Goal: Task Accomplishment & Management: Complete application form

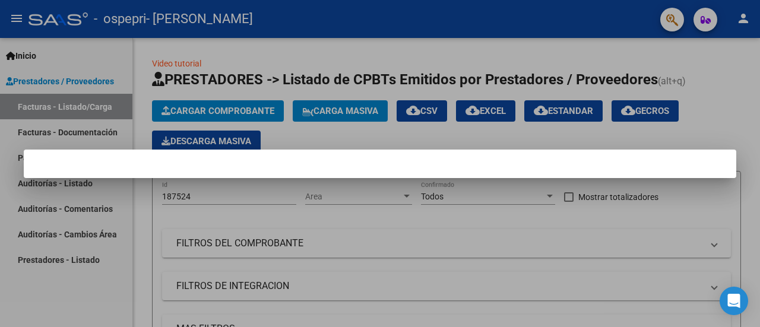
click at [712, 77] on div at bounding box center [380, 163] width 760 height 327
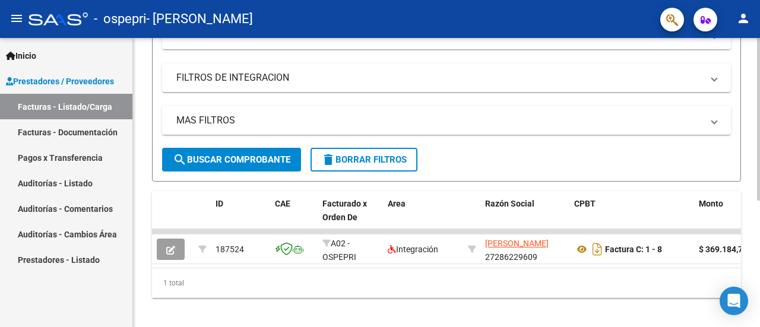
scroll to position [226, 0]
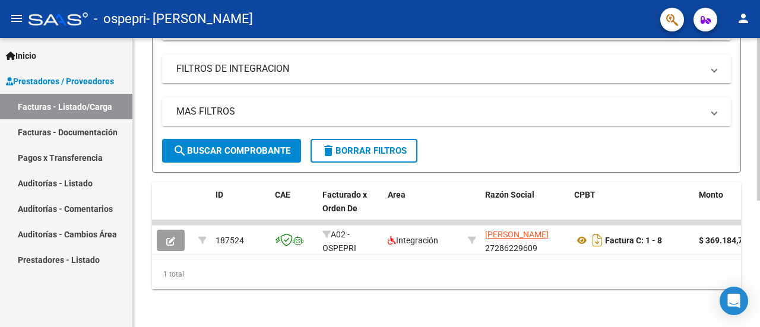
click at [759, 261] on div at bounding box center [758, 245] width 3 height 163
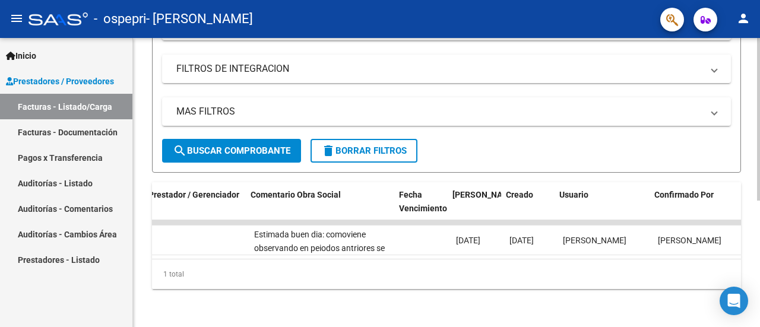
scroll to position [0, 1793]
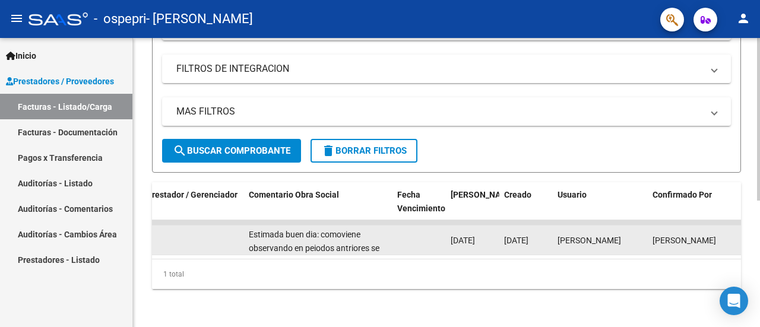
click at [350, 233] on div "Estimada buen dia: comoviene observando en peiodos antriores se reitera que la …" at bounding box center [318, 240] width 139 height 25
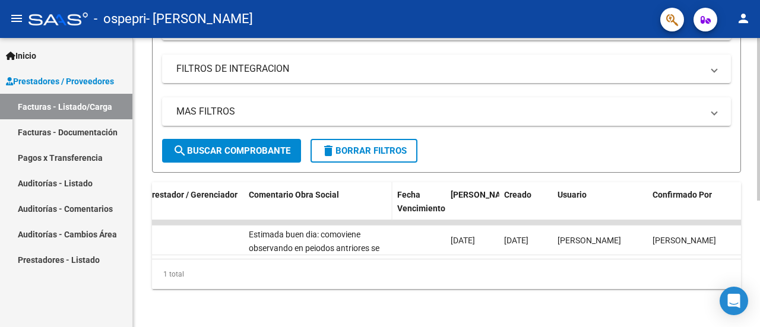
click at [319, 190] on span "Comentario Obra Social" at bounding box center [294, 194] width 90 height 9
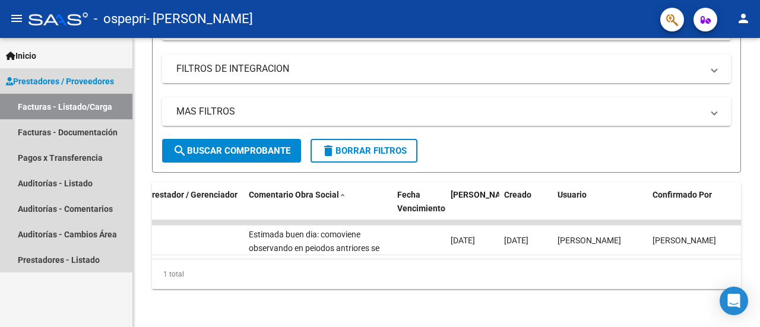
click at [85, 80] on span "Prestadores / Proveedores" at bounding box center [60, 81] width 108 height 13
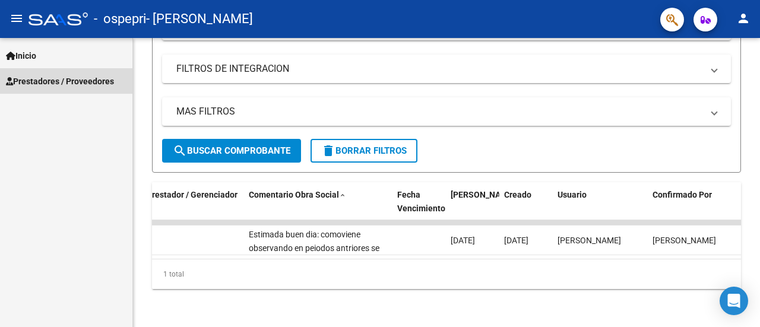
click at [85, 80] on span "Prestadores / Proveedores" at bounding box center [60, 81] width 108 height 13
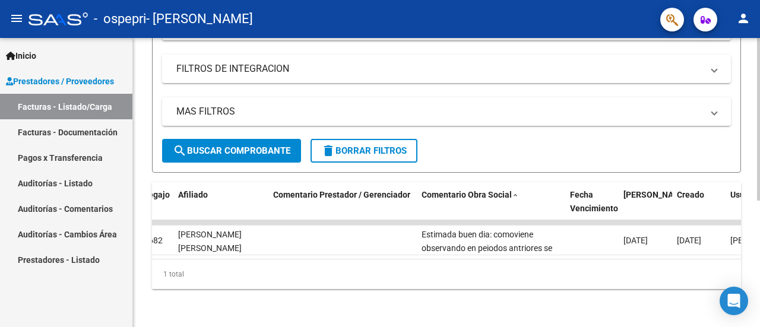
scroll to position [0, 1619]
click at [513, 192] on span at bounding box center [516, 196] width 7 height 8
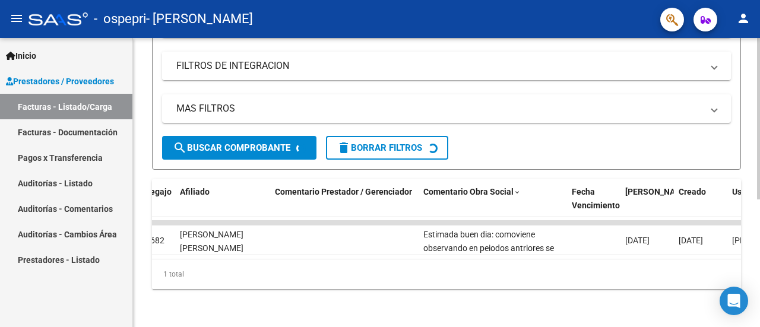
click at [258, 53] on mat-expansion-panel-header "FILTROS DE INTEGRACION" at bounding box center [446, 66] width 569 height 28
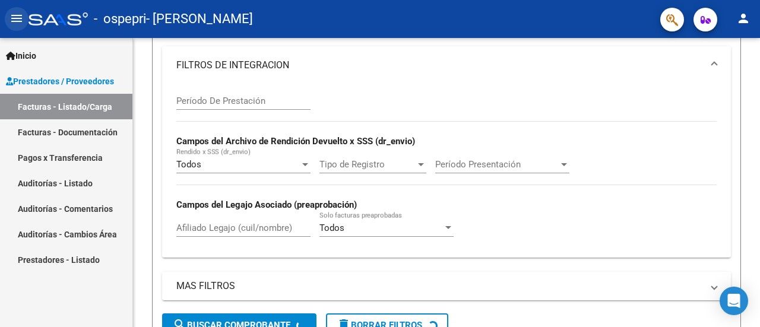
click at [9, 13] on mat-icon "menu" at bounding box center [16, 18] width 14 height 14
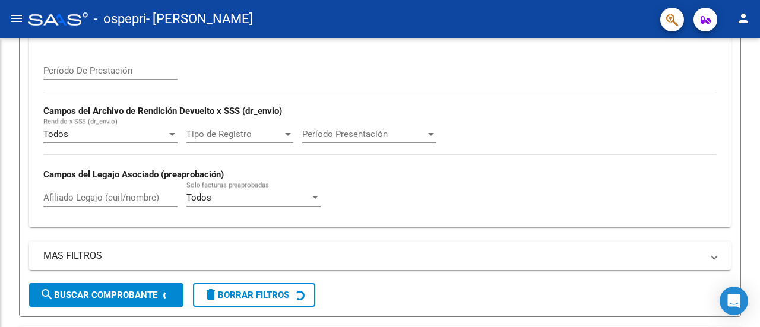
scroll to position [195, 0]
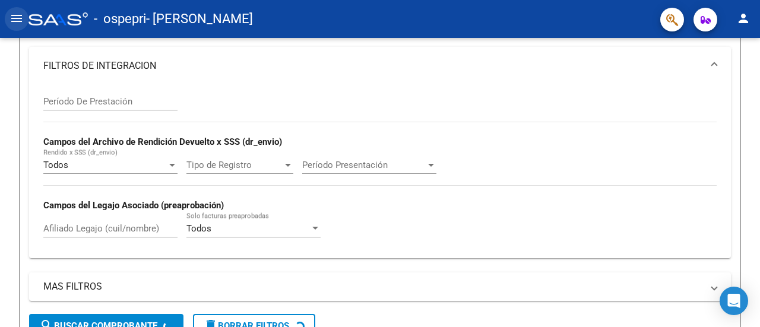
click at [9, 13] on mat-icon "menu" at bounding box center [16, 18] width 14 height 14
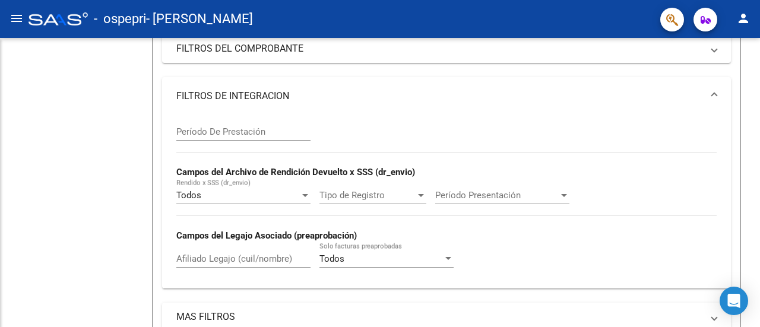
scroll to position [226, 0]
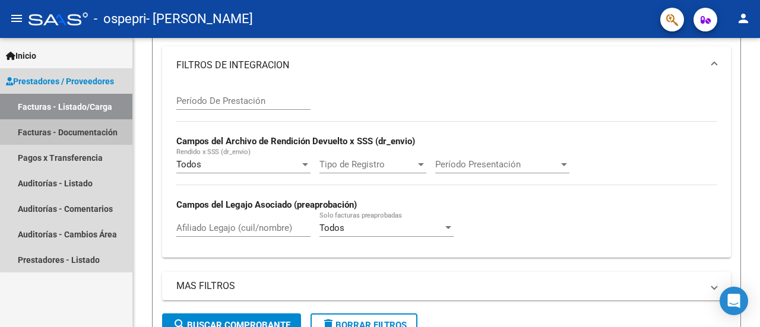
click at [80, 127] on link "Facturas - Documentación" at bounding box center [66, 132] width 132 height 26
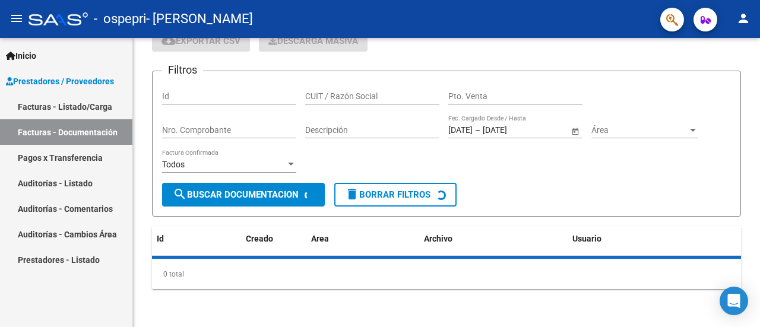
scroll to position [56, 0]
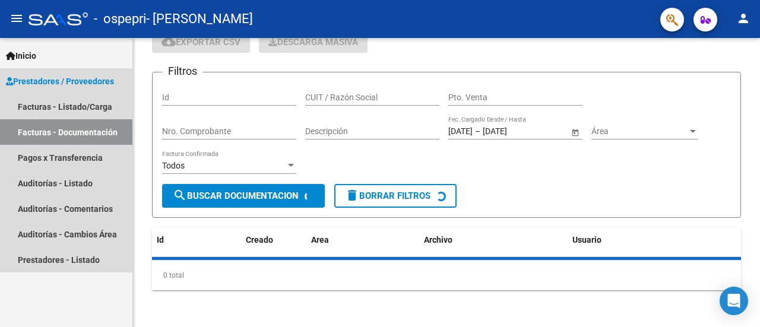
click at [52, 78] on span "Prestadores / Proveedores" at bounding box center [60, 81] width 108 height 13
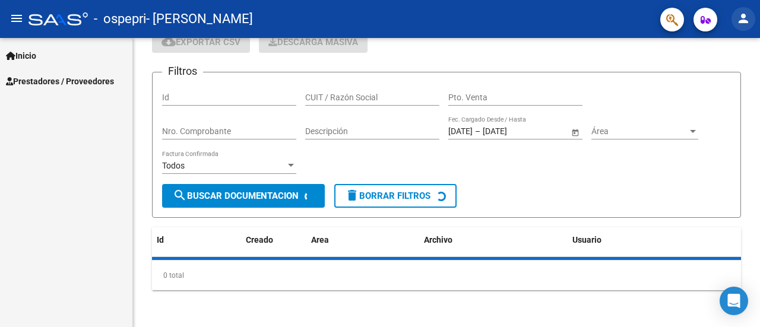
click at [738, 20] on mat-icon "person" at bounding box center [743, 18] width 14 height 14
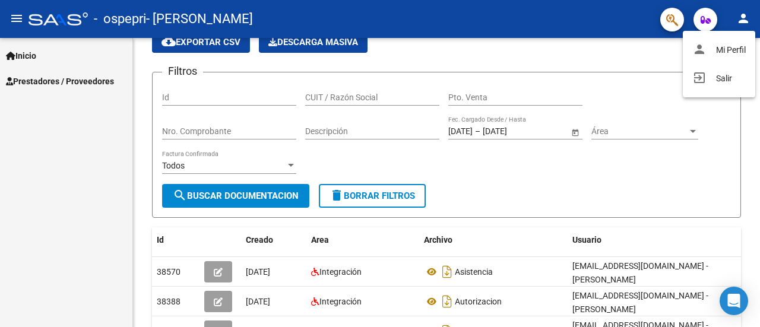
scroll to position [226, 0]
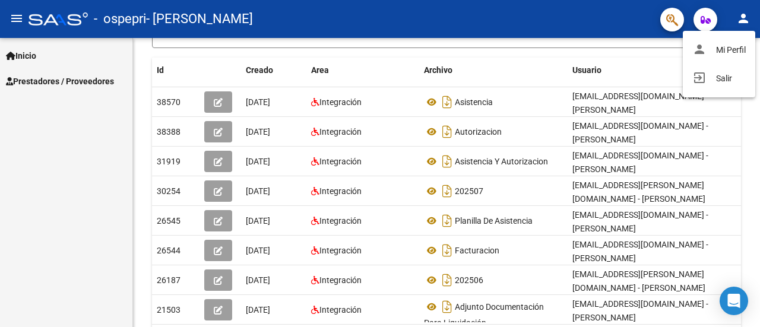
click at [14, 24] on div at bounding box center [380, 163] width 760 height 327
click at [14, 18] on mat-icon "menu" at bounding box center [16, 18] width 14 height 14
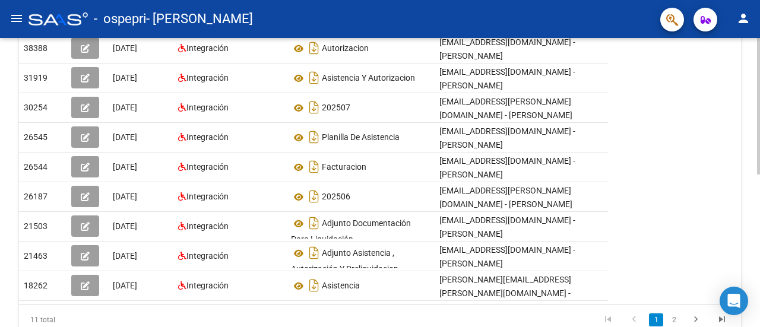
scroll to position [322, 0]
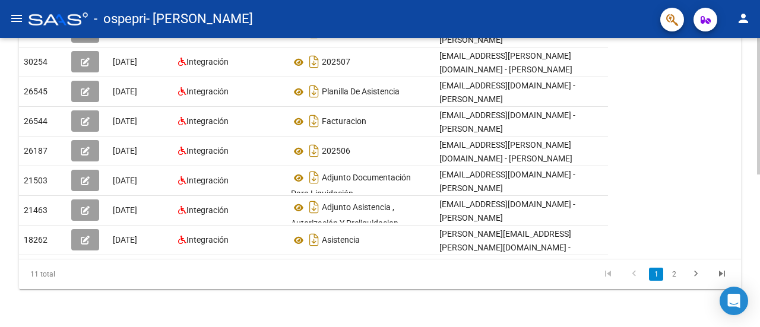
click at [755, 230] on div "PRESTADORES -> Comprobantes - Documentación Respaldatoria cloud_download Export…" at bounding box center [381, 22] width 763 height 610
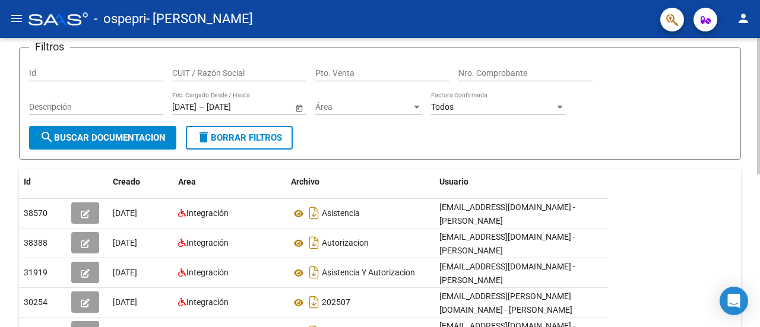
scroll to position [80, 0]
click at [748, 112] on div "PRESTADORES -> Comprobantes - Documentación Respaldatoria cloud_download Export…" at bounding box center [381, 263] width 763 height 610
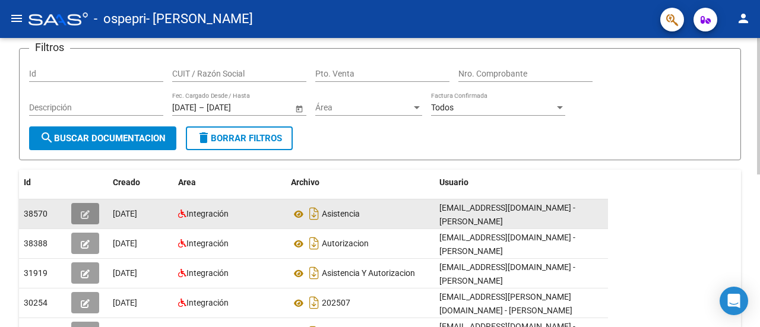
click at [78, 210] on button "button" at bounding box center [85, 213] width 28 height 21
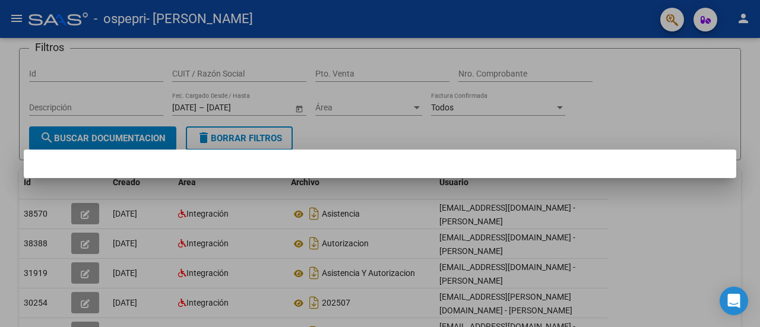
click at [509, 136] on div at bounding box center [380, 163] width 760 height 327
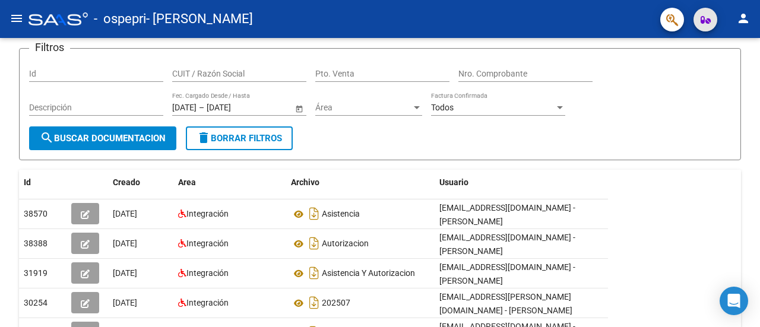
click at [702, 20] on icon "button" at bounding box center [705, 19] width 10 height 9
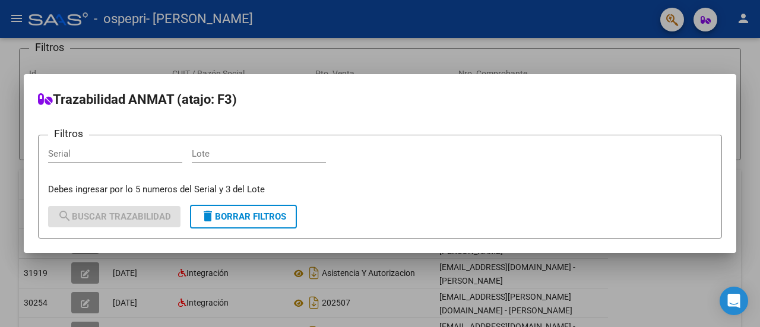
click at [662, 20] on div at bounding box center [380, 163] width 760 height 327
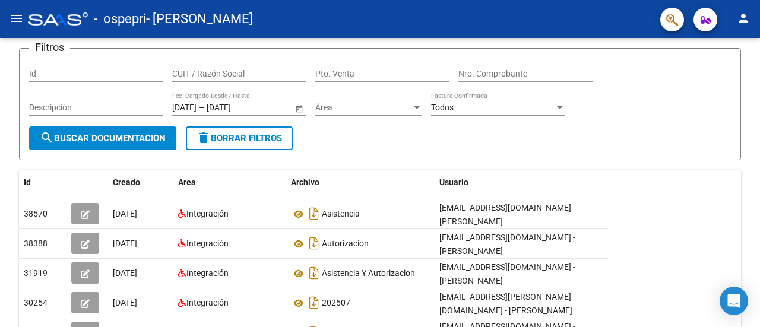
click at [662, 20] on button "button" at bounding box center [672, 20] width 24 height 24
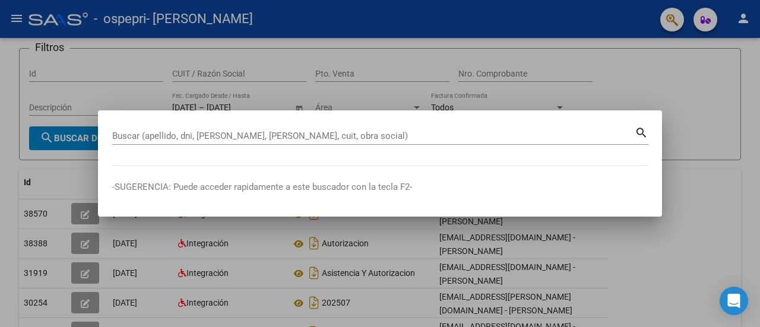
click at [662, 20] on div at bounding box center [380, 163] width 760 height 327
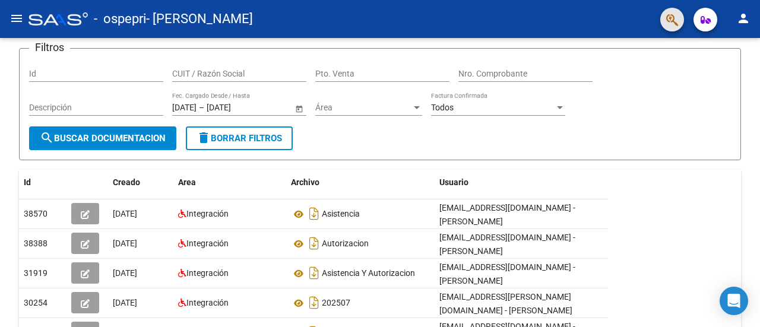
click at [662, 20] on button "button" at bounding box center [672, 20] width 24 height 24
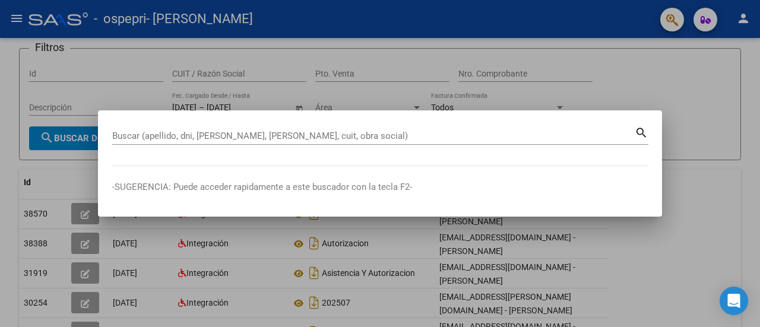
click at [661, 68] on div at bounding box center [380, 163] width 760 height 327
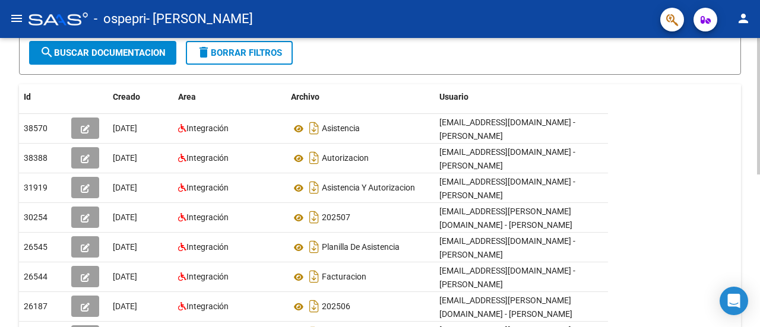
scroll to position [192, 0]
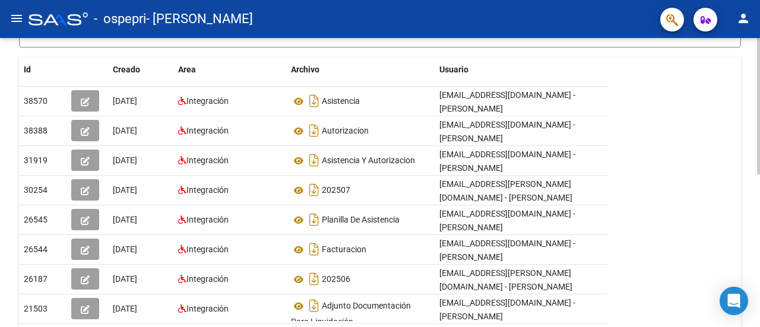
click at [759, 228] on div at bounding box center [758, 197] width 3 height 137
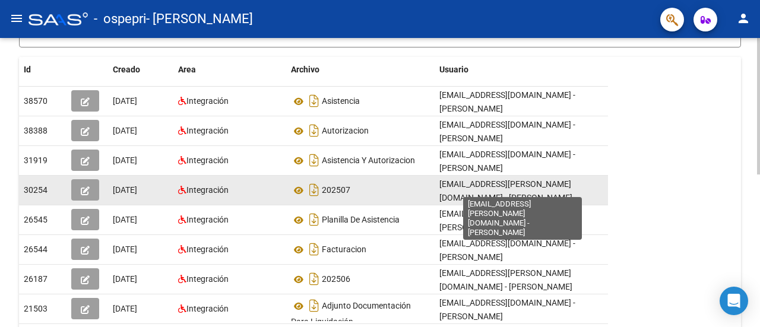
click at [499, 188] on span "[EMAIL_ADDRESS][PERSON_NAME][DOMAIN_NAME] - [PERSON_NAME]" at bounding box center [505, 190] width 133 height 23
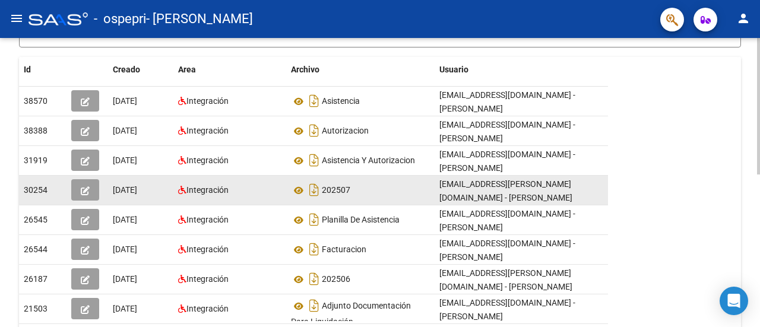
click at [499, 188] on span "[EMAIL_ADDRESS][PERSON_NAME][DOMAIN_NAME] - [PERSON_NAME]" at bounding box center [505, 190] width 133 height 23
drag, startPoint x: 499, startPoint y: 188, endPoint x: 492, endPoint y: 188, distance: 7.7
click at [492, 188] on span "[EMAIL_ADDRESS][PERSON_NAME][DOMAIN_NAME] - [PERSON_NAME]" at bounding box center [505, 190] width 133 height 23
click at [537, 192] on span "[EMAIL_ADDRESS][PERSON_NAME][DOMAIN_NAME] - [PERSON_NAME]" at bounding box center [505, 190] width 133 height 23
drag, startPoint x: 548, startPoint y: 188, endPoint x: 425, endPoint y: 188, distance: 123.5
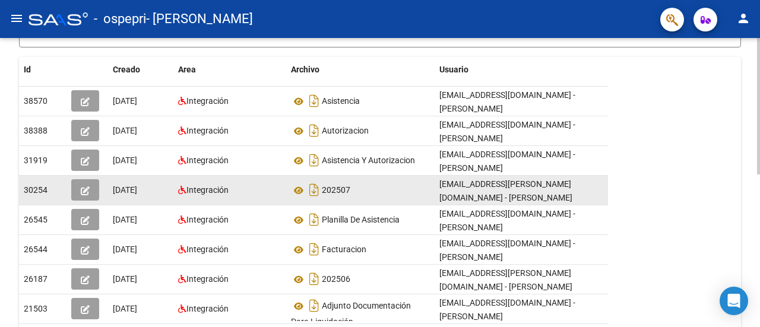
click at [425, 188] on div "30254 [DATE] Integración 202507 [EMAIL_ADDRESS][PERSON_NAME][DOMAIN_NAME] - [PE…" at bounding box center [345, 191] width 653 height 30
click at [478, 190] on span "[EMAIL_ADDRESS][PERSON_NAME][DOMAIN_NAME] - [PERSON_NAME]" at bounding box center [505, 190] width 133 height 23
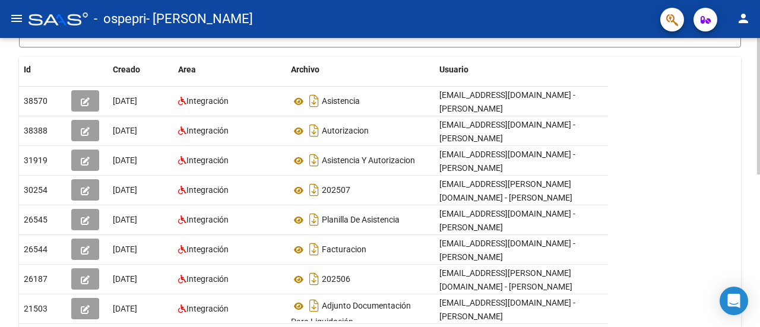
click at [659, 176] on div "Id Creado Area Archivo Usuario Acción 38570 [DATE] Integración Asistencia [EMAI…" at bounding box center [380, 237] width 722 height 360
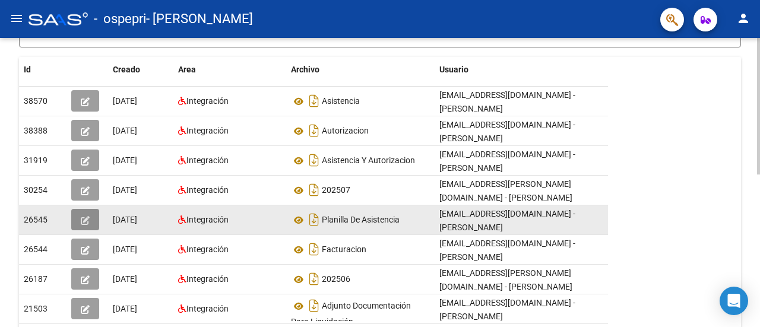
click at [84, 216] on icon "button" at bounding box center [85, 220] width 9 height 9
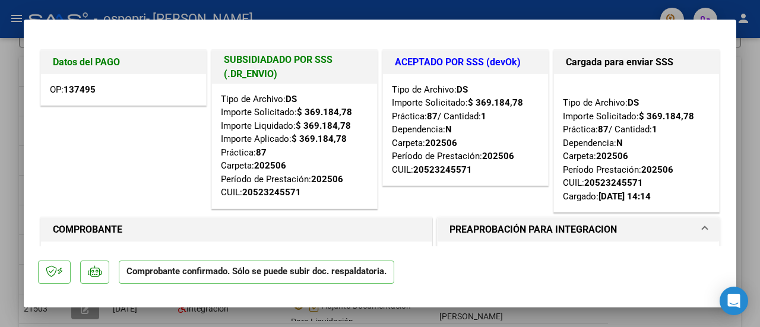
click at [4, 135] on div at bounding box center [380, 163] width 760 height 327
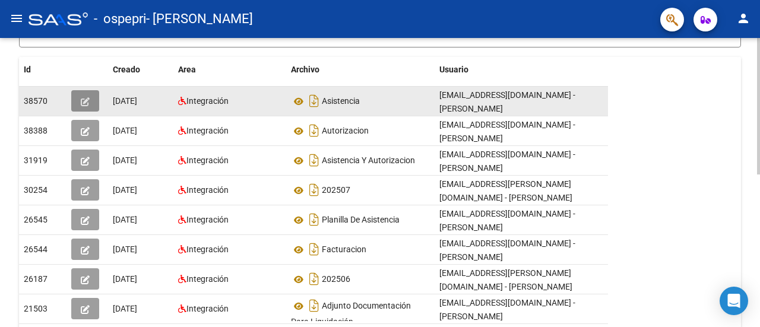
click at [83, 103] on icon "button" at bounding box center [85, 101] width 9 height 9
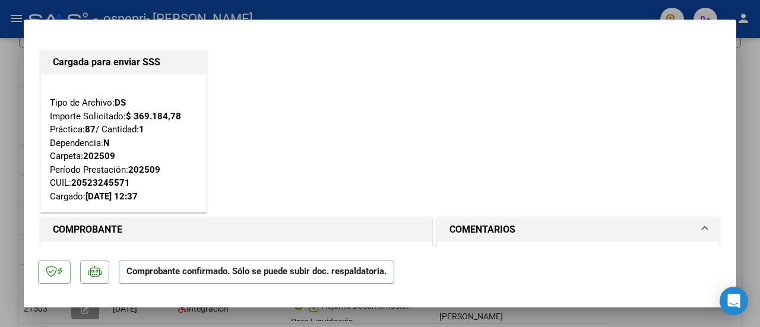
click at [12, 98] on div at bounding box center [380, 163] width 760 height 327
type input "$ 0,00"
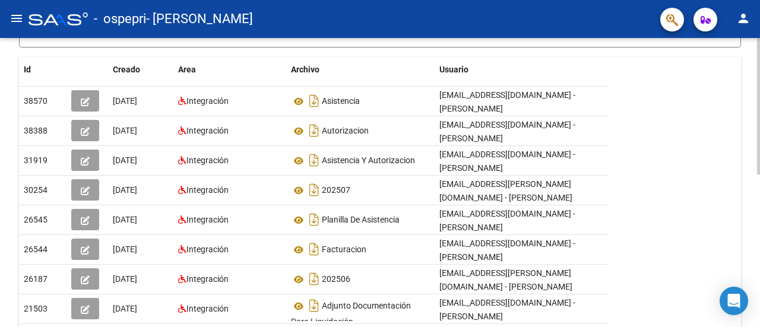
scroll to position [0, 0]
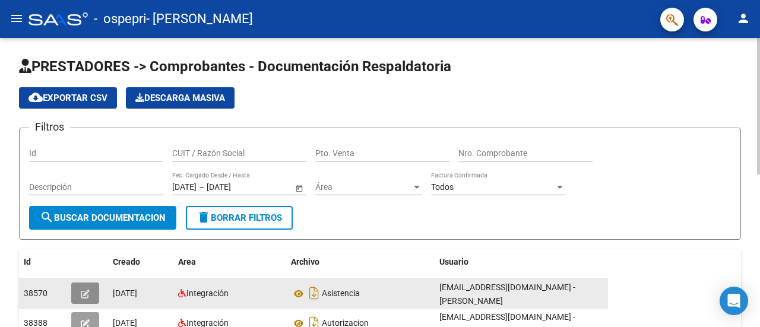
click at [77, 294] on button "button" at bounding box center [85, 293] width 28 height 21
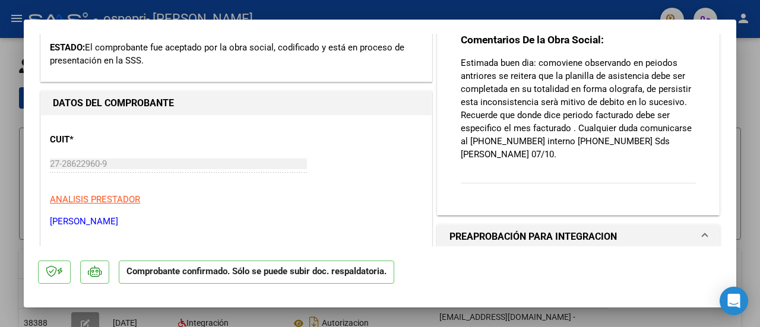
scroll to position [226, 0]
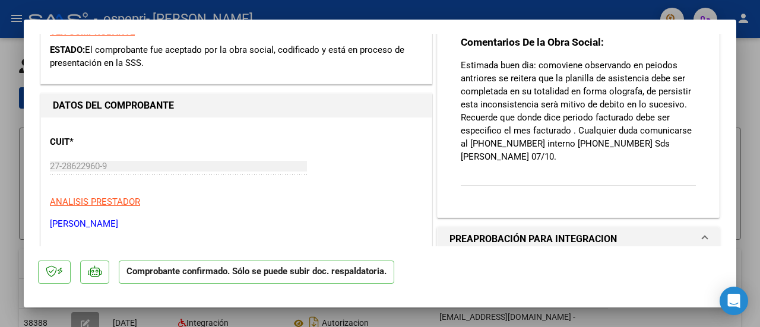
drag, startPoint x: 688, startPoint y: 143, endPoint x: 443, endPoint y: 56, distance: 260.2
click at [443, 56] on div "Comentarios De la Obra Social: Estimada buen dia: comoviene observando en peiod…" at bounding box center [577, 116] width 281 height 201
copy p "Estimada buen dia: comoviene observando en peiodos antriores se reitera que la …"
click at [525, 173] on div "Comentarios De la Obra Social: Estimada buen dia: comoviene observando en peiod…" at bounding box center [578, 118] width 235 height 164
click at [702, 232] on span at bounding box center [704, 239] width 5 height 14
